Goal: Communication & Community: Answer question/provide support

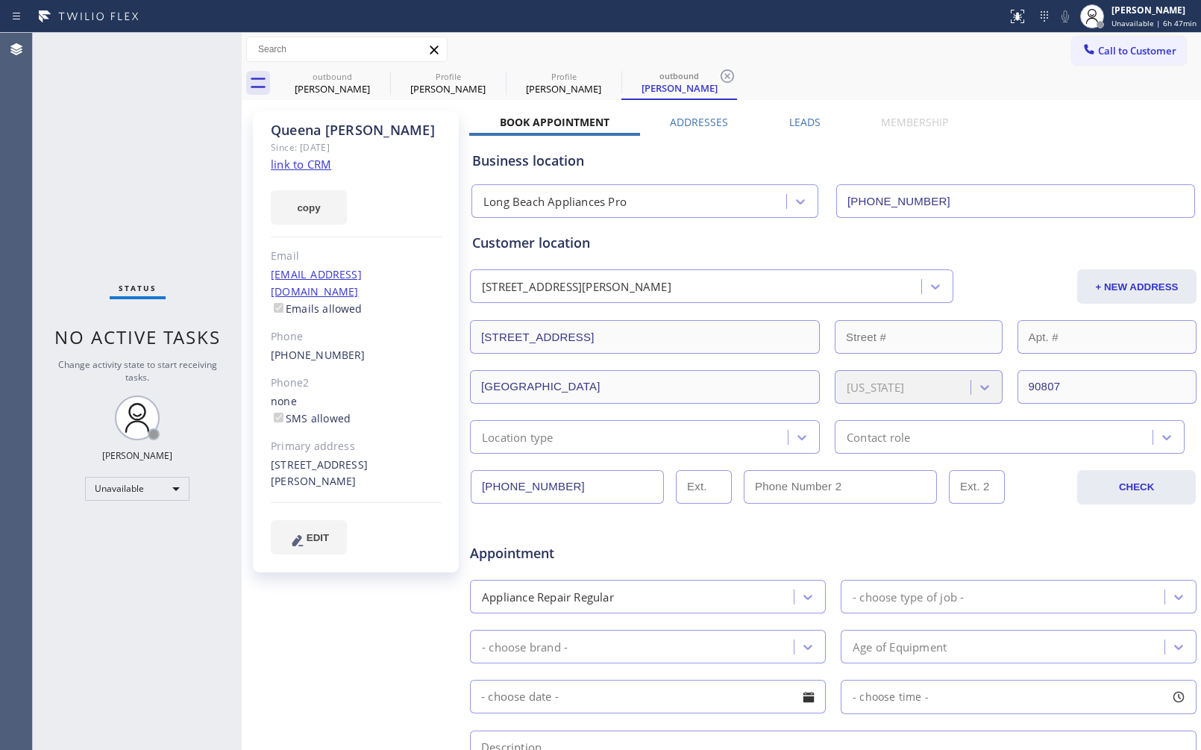
click at [110, 592] on div "Status No active tasks Change activity state to start receiving tasks. [PERSON_…" at bounding box center [137, 391] width 209 height 717
click at [77, 589] on div "Status No active tasks Change activity state to start receiving tasks. [PERSON_…" at bounding box center [137, 391] width 209 height 717
click at [53, 228] on div "Status No active tasks Change activity state to start receiving tasks. [PERSON_…" at bounding box center [137, 391] width 209 height 717
click at [1131, 41] on button "Call to Customer" at bounding box center [1129, 51] width 114 height 28
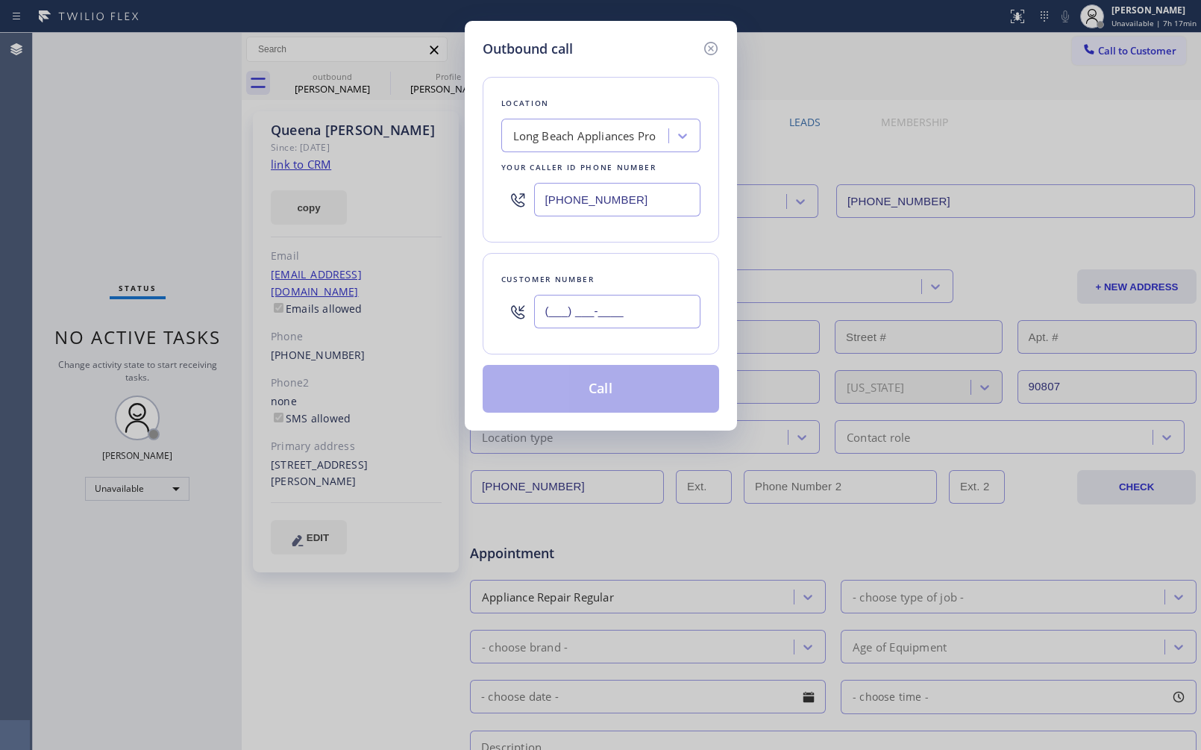
click at [654, 310] on input "(___) ___-____" at bounding box center [617, 312] width 166 height 34
click at [654, 307] on input "(___) ___-____" at bounding box center [617, 312] width 166 height 34
paste input "310) 210-4331"
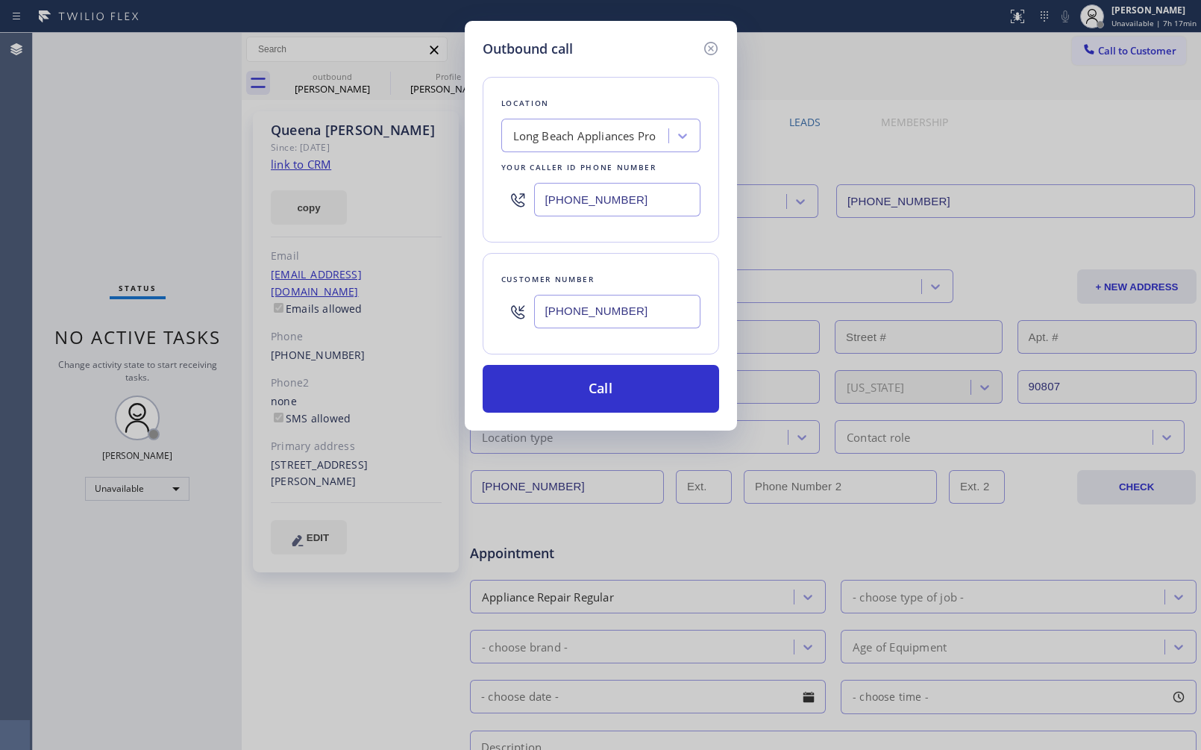
drag, startPoint x: 648, startPoint y: 314, endPoint x: 496, endPoint y: 288, distance: 153.7
click at [496, 288] on div "Customer number [PHONE_NUMBER]" at bounding box center [601, 303] width 237 height 101
paste input "text"
type input "[PHONE_NUMBER]"
click at [662, 260] on div "Customer number [PHONE_NUMBER]" at bounding box center [601, 303] width 237 height 101
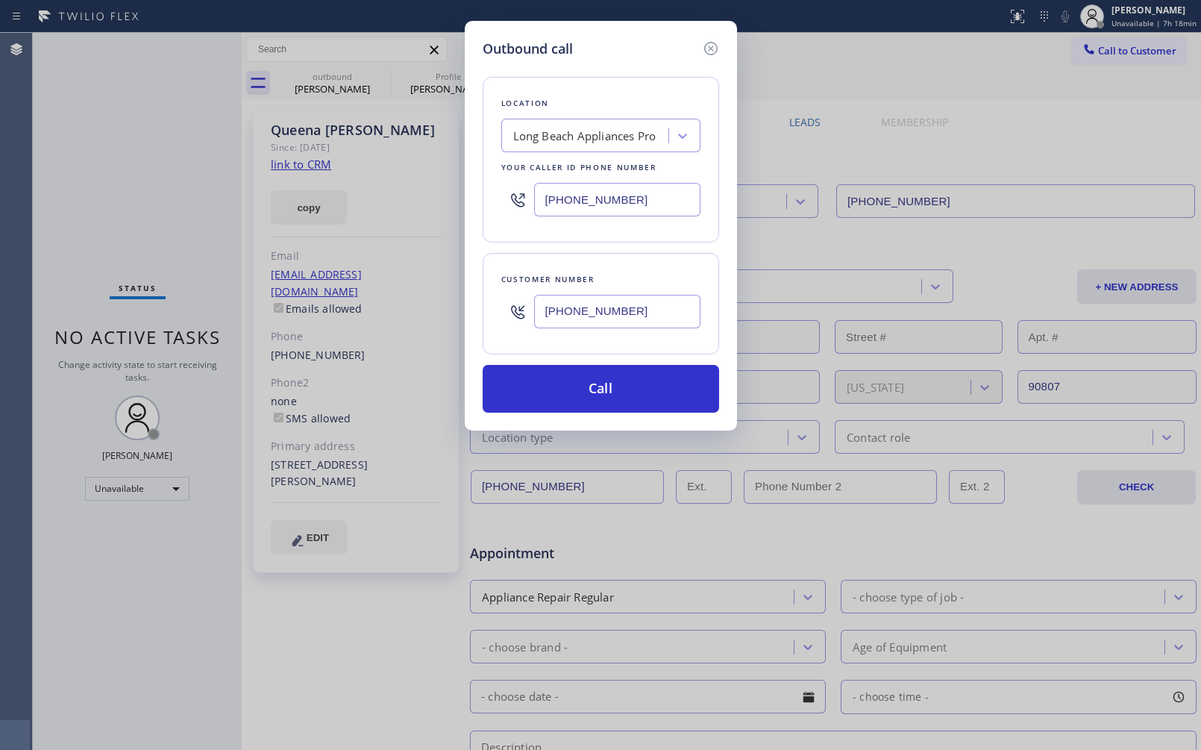
drag, startPoint x: 627, startPoint y: 202, endPoint x: 517, endPoint y: 187, distance: 111.5
click at [517, 187] on div "[PHONE_NUMBER]" at bounding box center [600, 199] width 199 height 48
paste input "213) 322-0787"
type input "[PHONE_NUMBER]"
click at [627, 250] on div "Location Mr. Heating & Cooling [GEOGRAPHIC_DATA] Your caller id phone number [P…" at bounding box center [601, 236] width 237 height 354
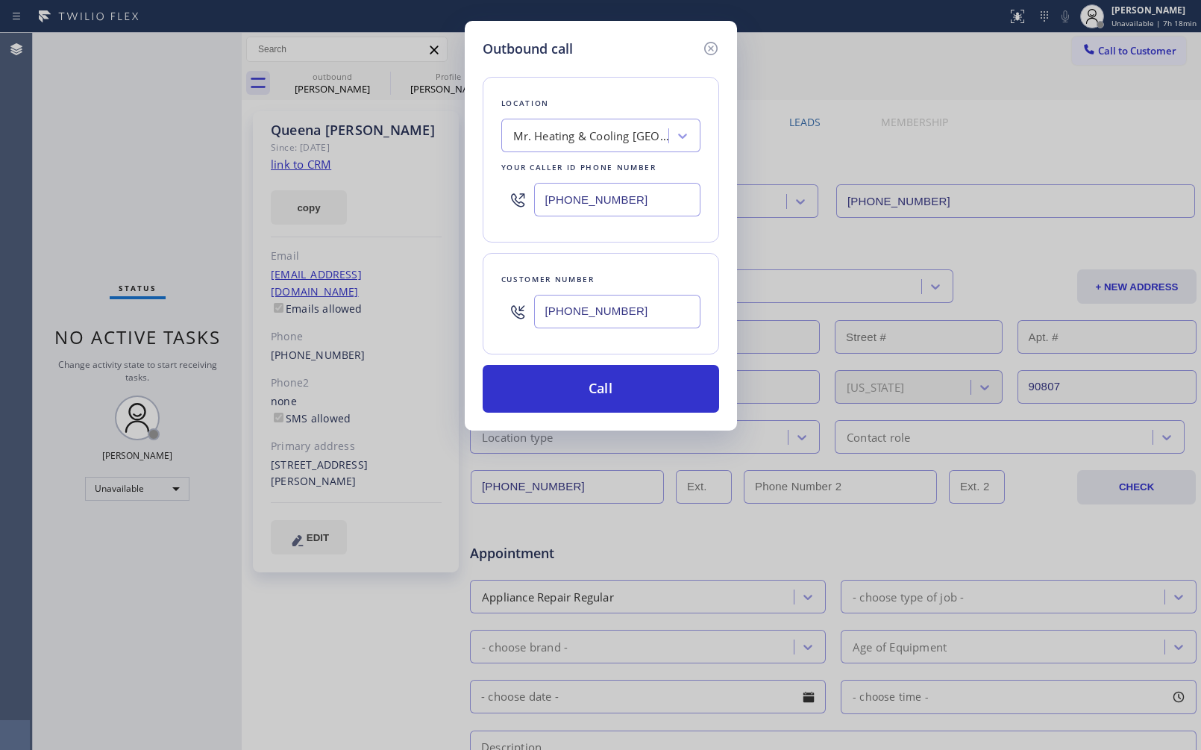
click at [591, 264] on div "Customer number [PHONE_NUMBER]" at bounding box center [601, 303] width 237 height 101
click at [577, 254] on div "Customer number [PHONE_NUMBER]" at bounding box center [601, 303] width 237 height 101
click at [615, 393] on button "Call" at bounding box center [601, 389] width 237 height 48
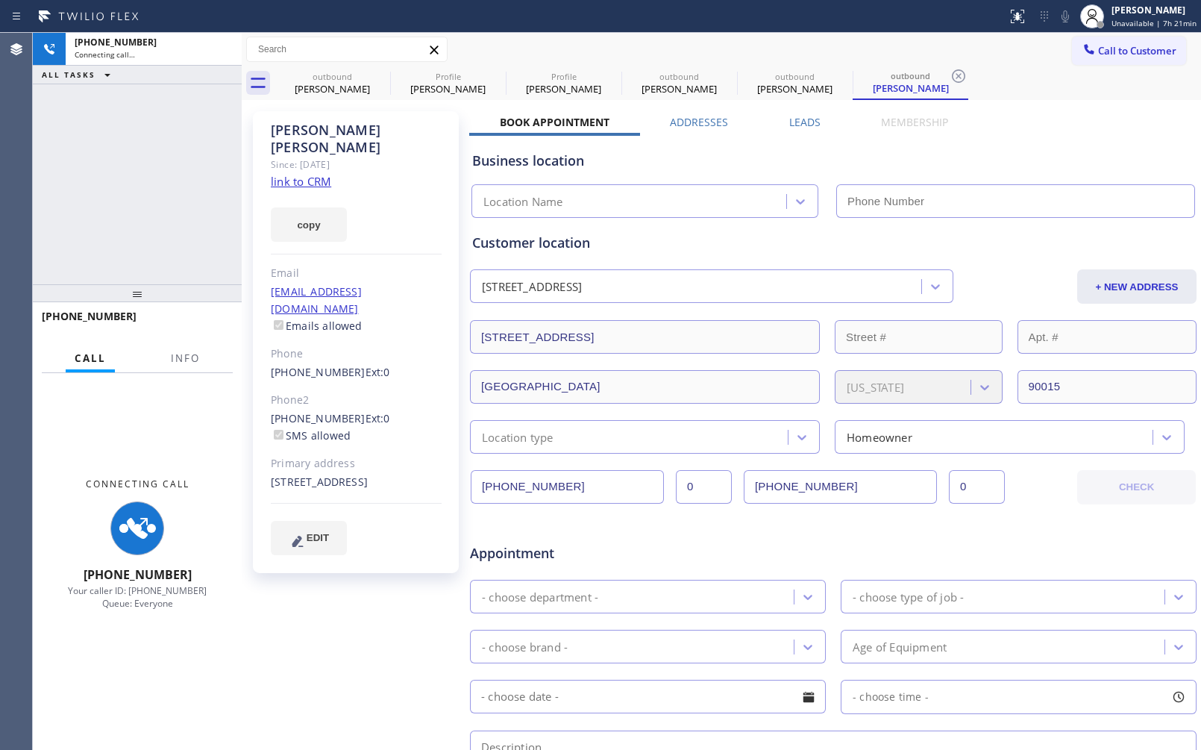
click at [104, 228] on div "[PHONE_NUMBER] Connecting call… ALL TASKS ALL TASKS ACTIVE TASKS TASKS IN WRAP …" at bounding box center [137, 158] width 209 height 251
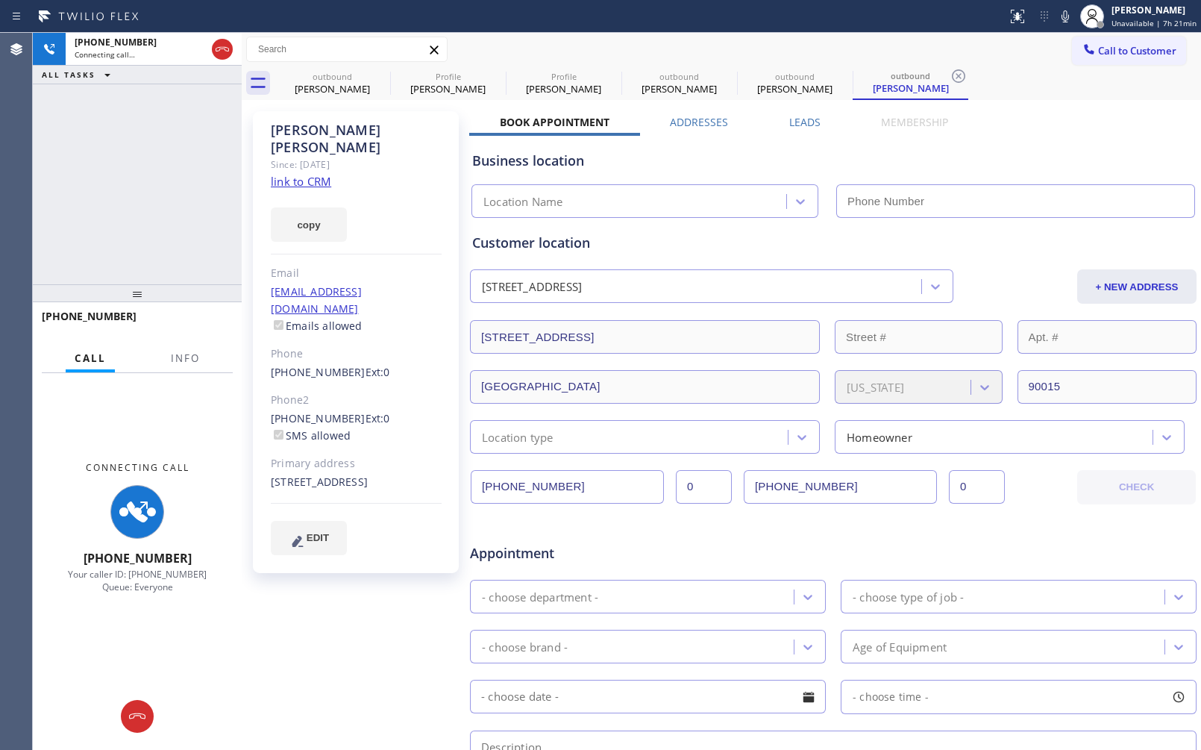
type input "[PHONE_NUMBER]"
click at [195, 195] on div "[PHONE_NUMBER] Connecting call… ALL TASKS ALL TASKS ACTIVE TASKS TASKS IN WRAP …" at bounding box center [137, 158] width 209 height 251
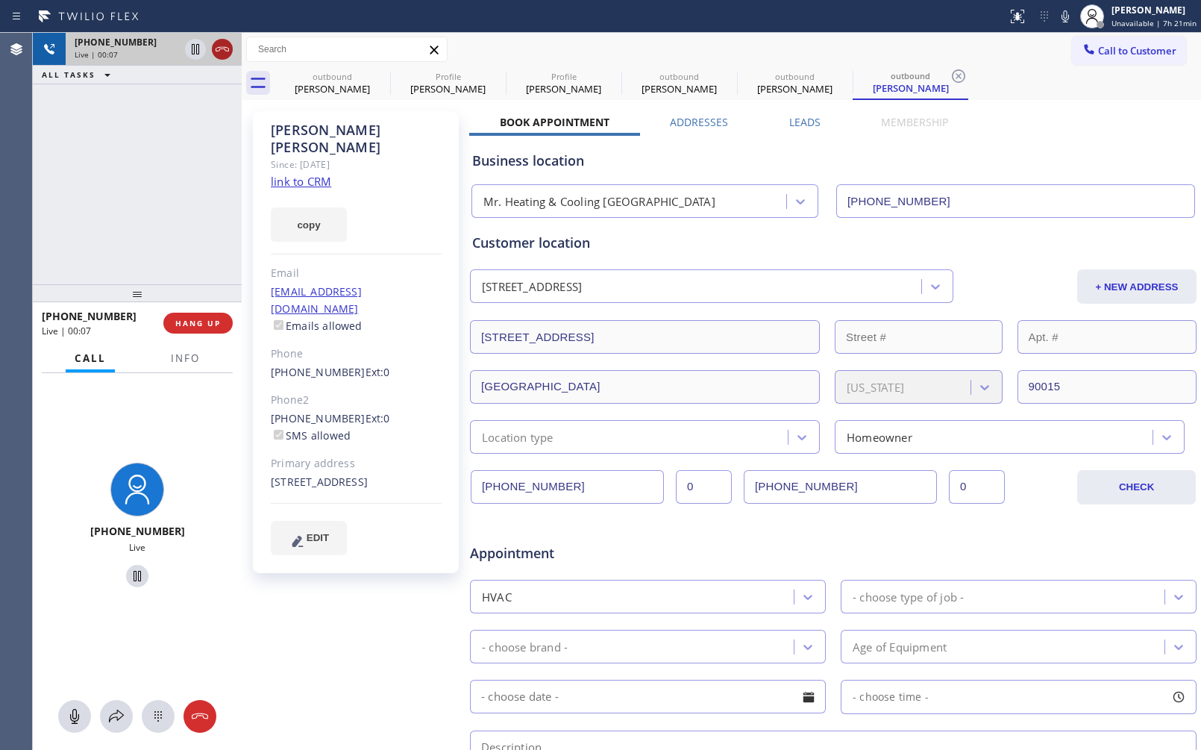
click at [215, 51] on icon at bounding box center [222, 49] width 18 height 18
click at [181, 143] on div "[PHONE_NUMBER] Live | 00:08 ALL TASKS ALL TASKS ACTIVE TASKS TASKS IN WRAP UP" at bounding box center [137, 158] width 209 height 251
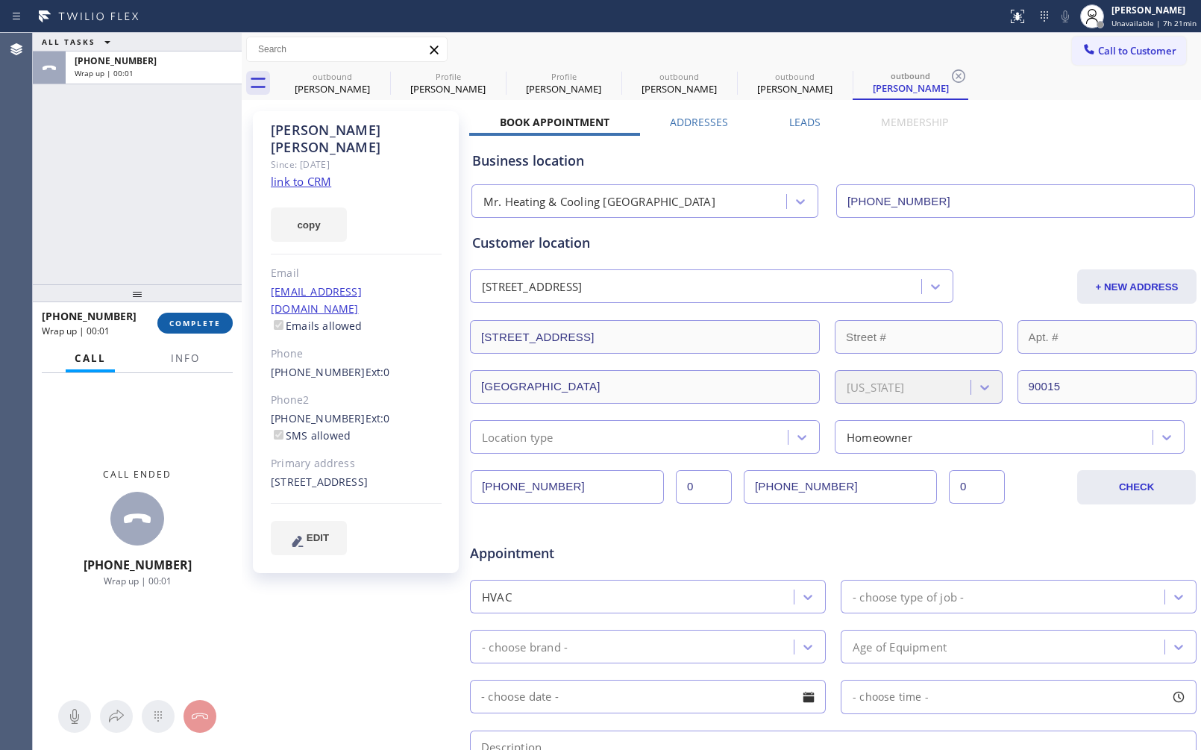
click at [181, 316] on button "COMPLETE" at bounding box center [194, 323] width 75 height 21
click at [157, 236] on div "ALL TASKS ALL TASKS ACTIVE TASKS TASKS IN WRAP UP [PHONE_NUMBER] Wrap up | 00:01" at bounding box center [137, 158] width 209 height 251
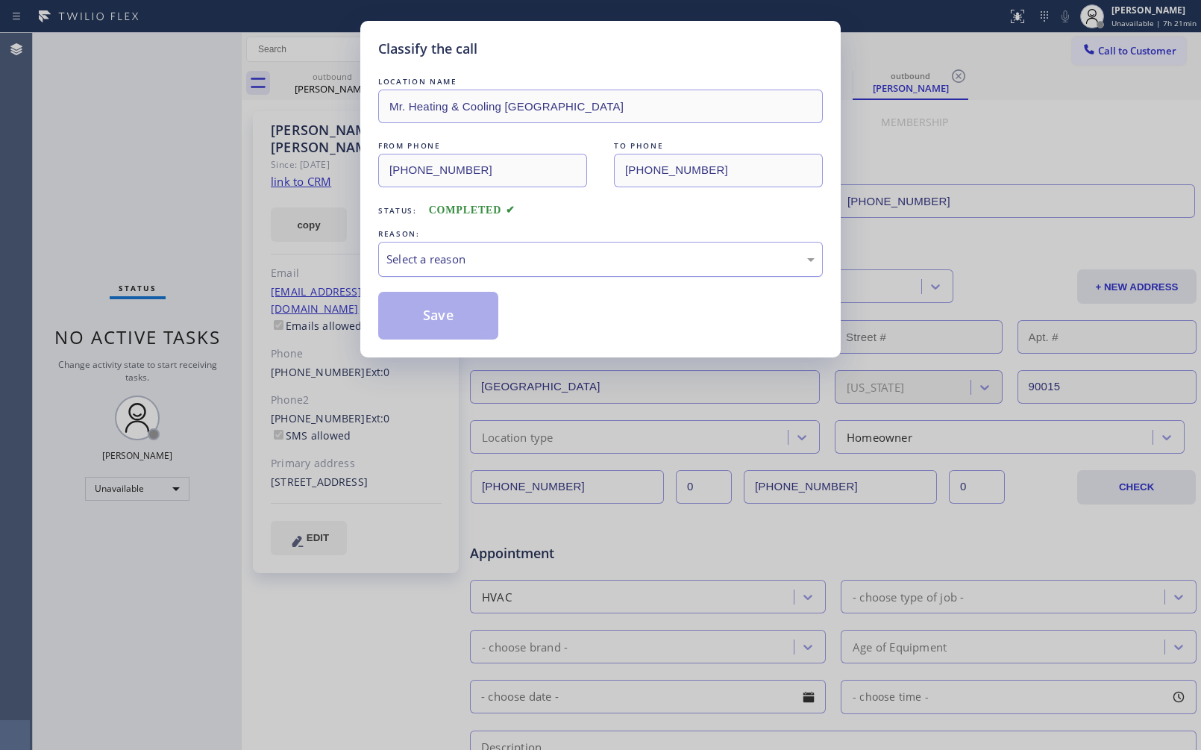
click at [528, 263] on div "Select a reason" at bounding box center [600, 259] width 428 height 17
click at [428, 310] on button "Save" at bounding box center [438, 316] width 120 height 48
click at [7, 107] on div "Classify the call LOCATION NAME Mr. Heating & Cooling [GEOGRAPHIC_DATA] FROM PH…" at bounding box center [600, 375] width 1201 height 750
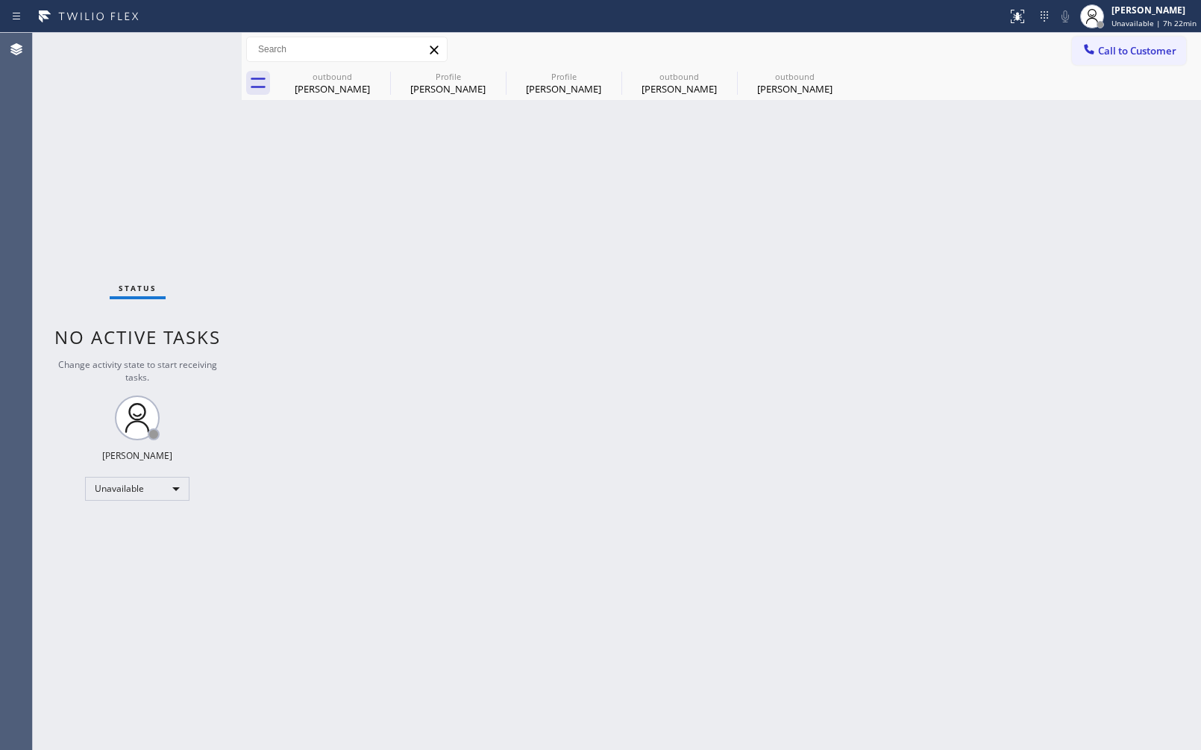
drag, startPoint x: 601, startPoint y: 386, endPoint x: 476, endPoint y: 116, distance: 297.4
click at [603, 383] on div "Back to Dashboard Change Sender ID Customers Technicians Select a contact Outbo…" at bounding box center [721, 391] width 959 height 717
click at [593, 322] on div "Back to Dashboard Change Sender ID Customers Technicians Select a contact Outbo…" at bounding box center [721, 391] width 959 height 717
click at [0, 116] on div "Agent Desktop" at bounding box center [16, 391] width 32 height 717
click at [131, 207] on div "Status No active tasks Change activity state to start receiving tasks. [PERSON_…" at bounding box center [137, 391] width 209 height 717
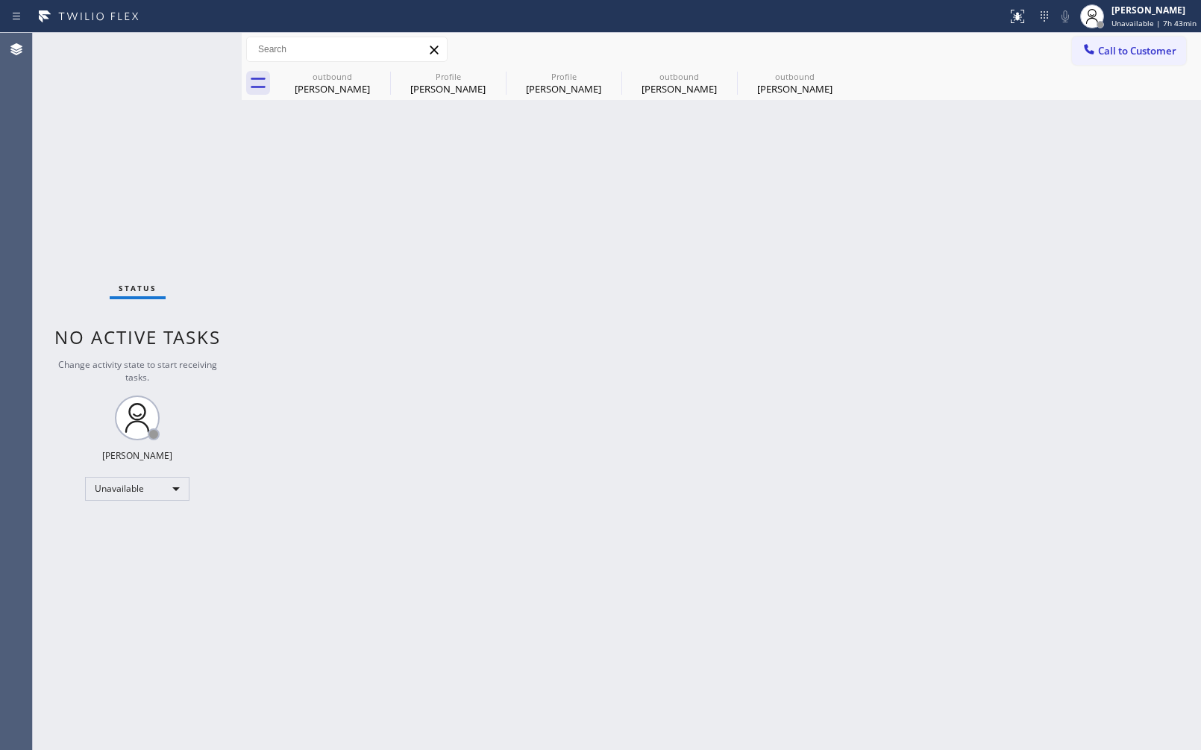
click at [428, 357] on div "Back to Dashboard Change Sender ID Customers Technicians Select a contact Outbo…" at bounding box center [721, 391] width 959 height 717
click at [828, 412] on div "Back to Dashboard Change Sender ID Customers Technicians Select a contact Outbo…" at bounding box center [721, 391] width 959 height 717
